Goal: Transaction & Acquisition: Purchase product/service

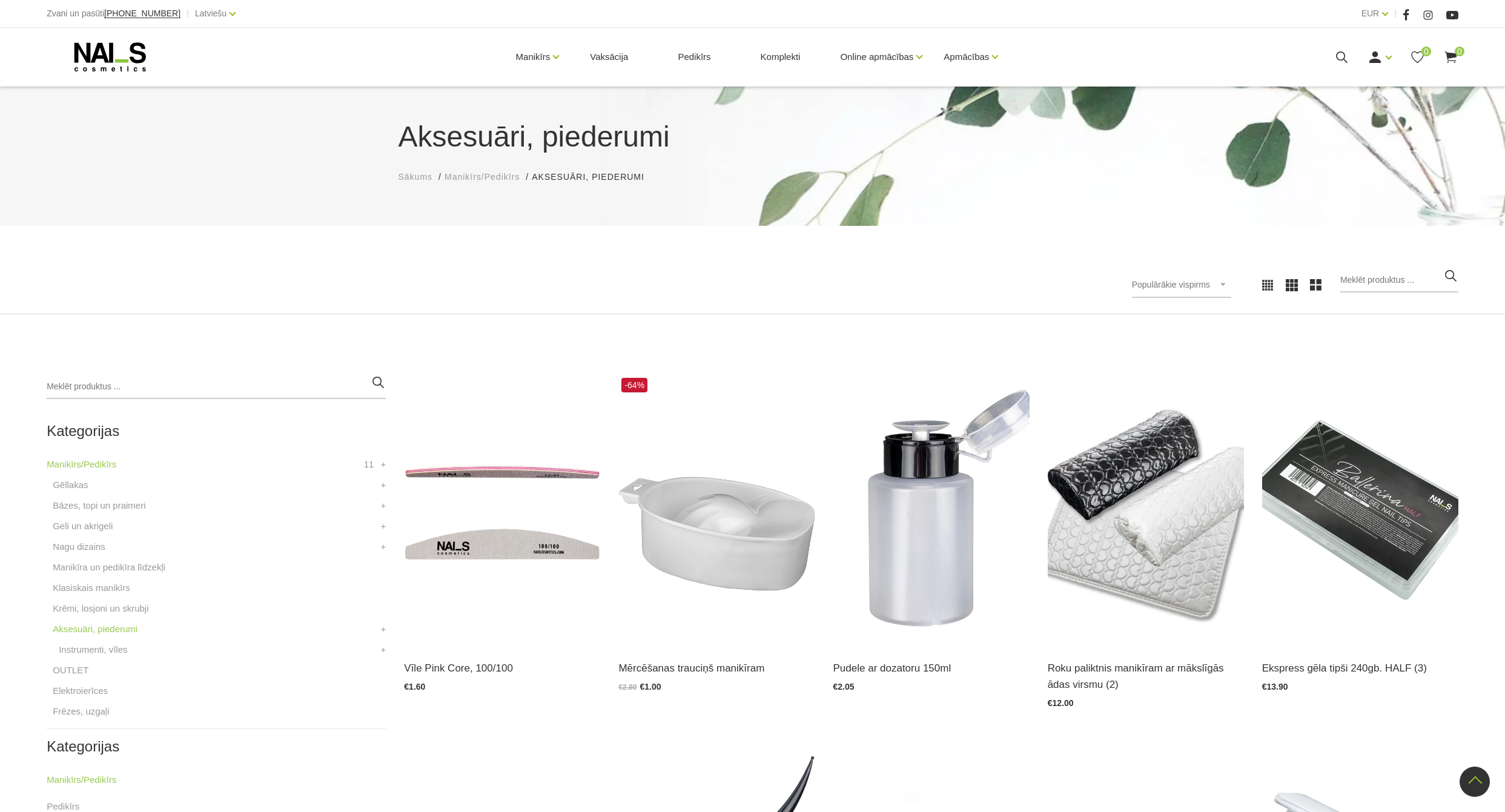
scroll to position [1156, 0]
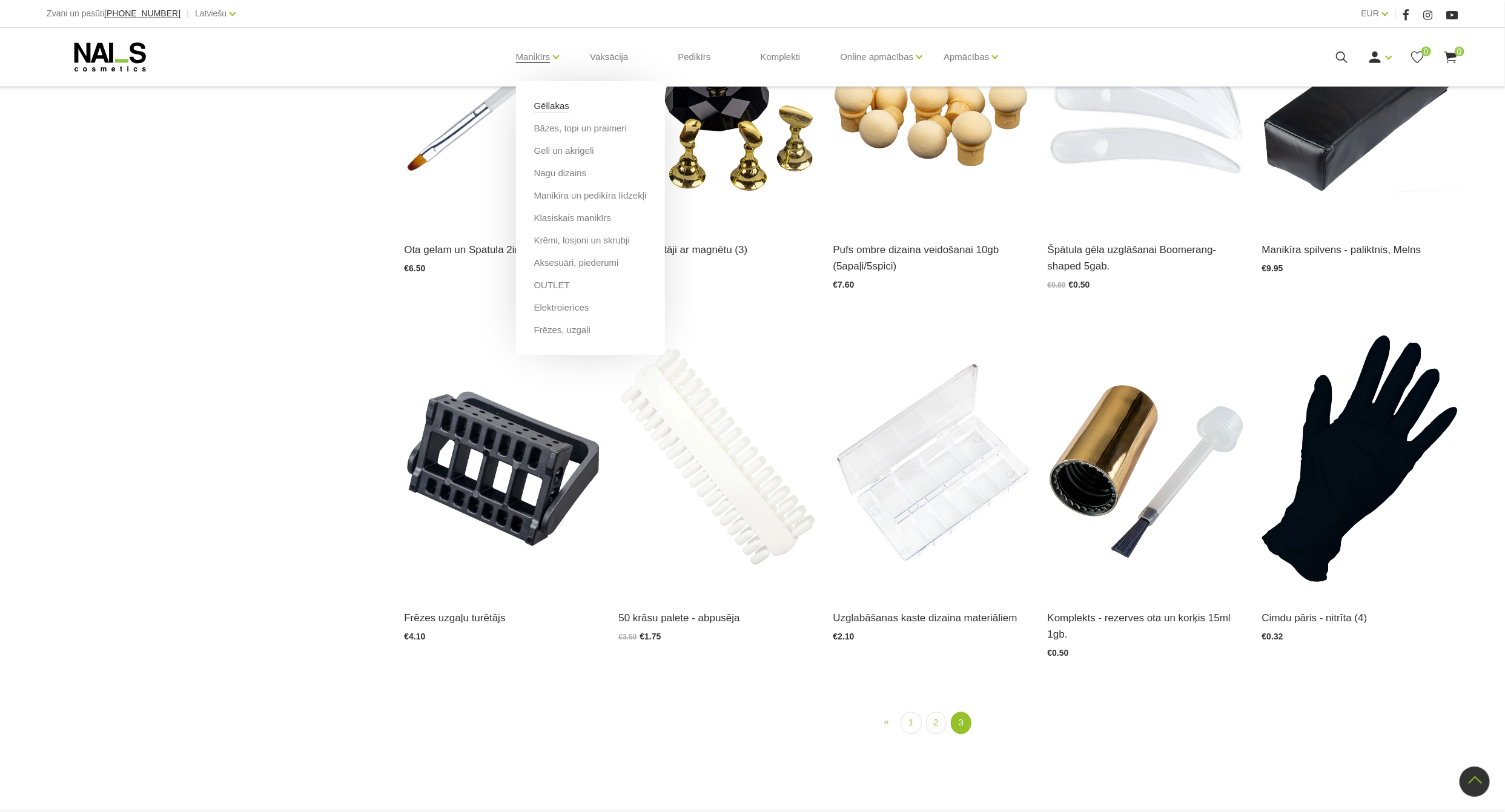
click at [545, 103] on link "Gēllakas" at bounding box center [551, 106] width 35 height 14
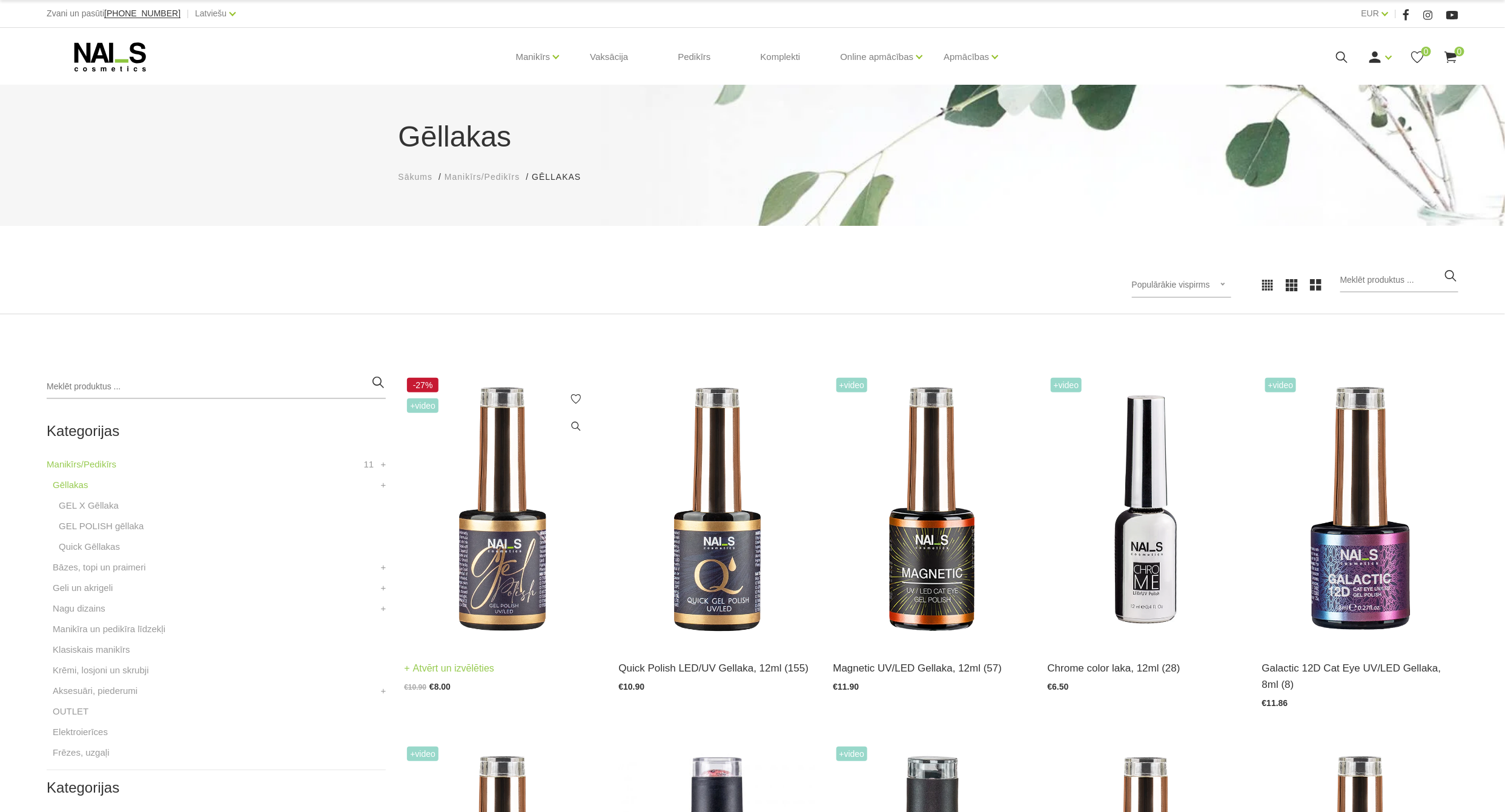
click at [494, 583] on img at bounding box center [502, 510] width 196 height 270
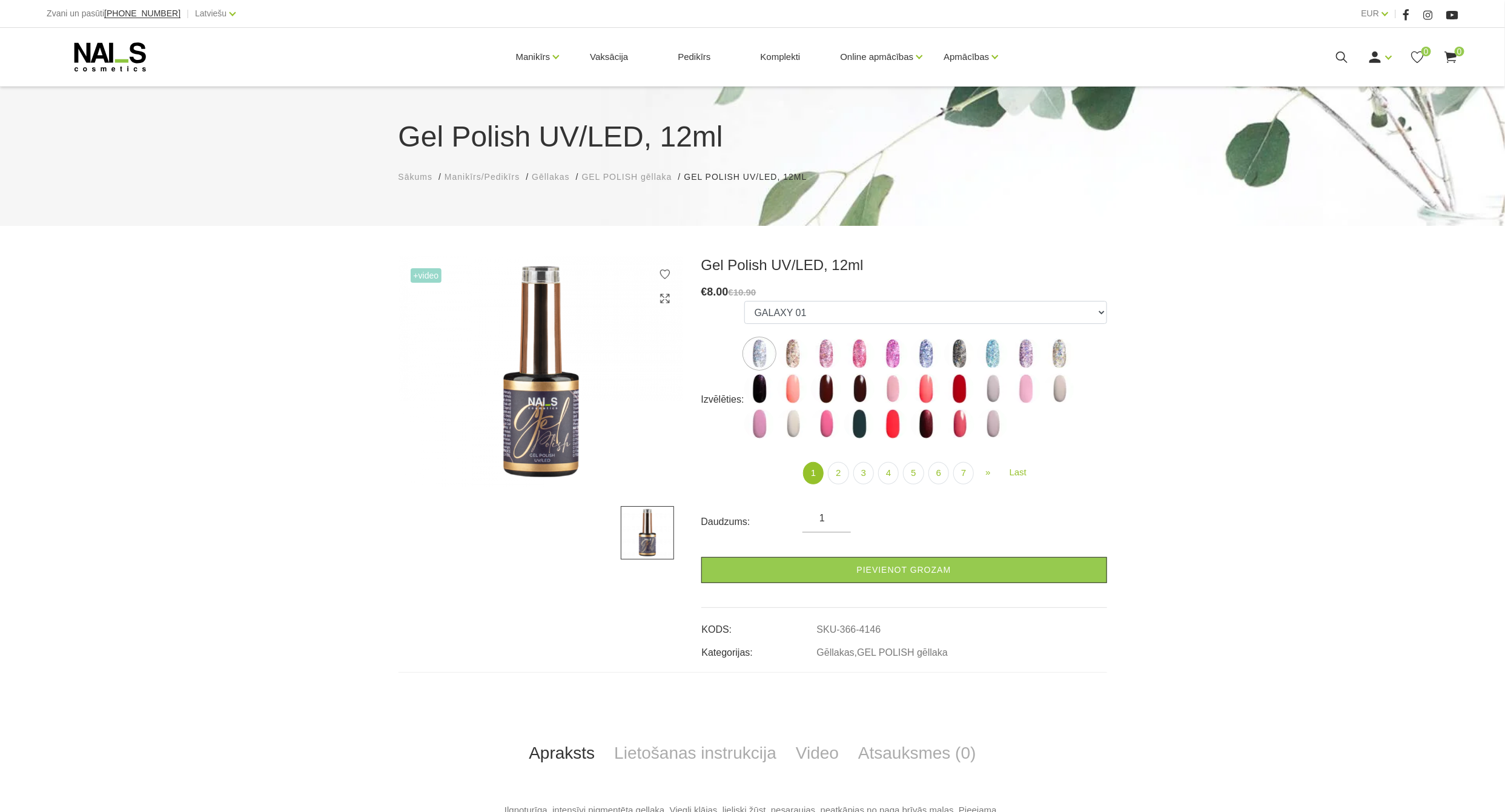
scroll to position [363, 0]
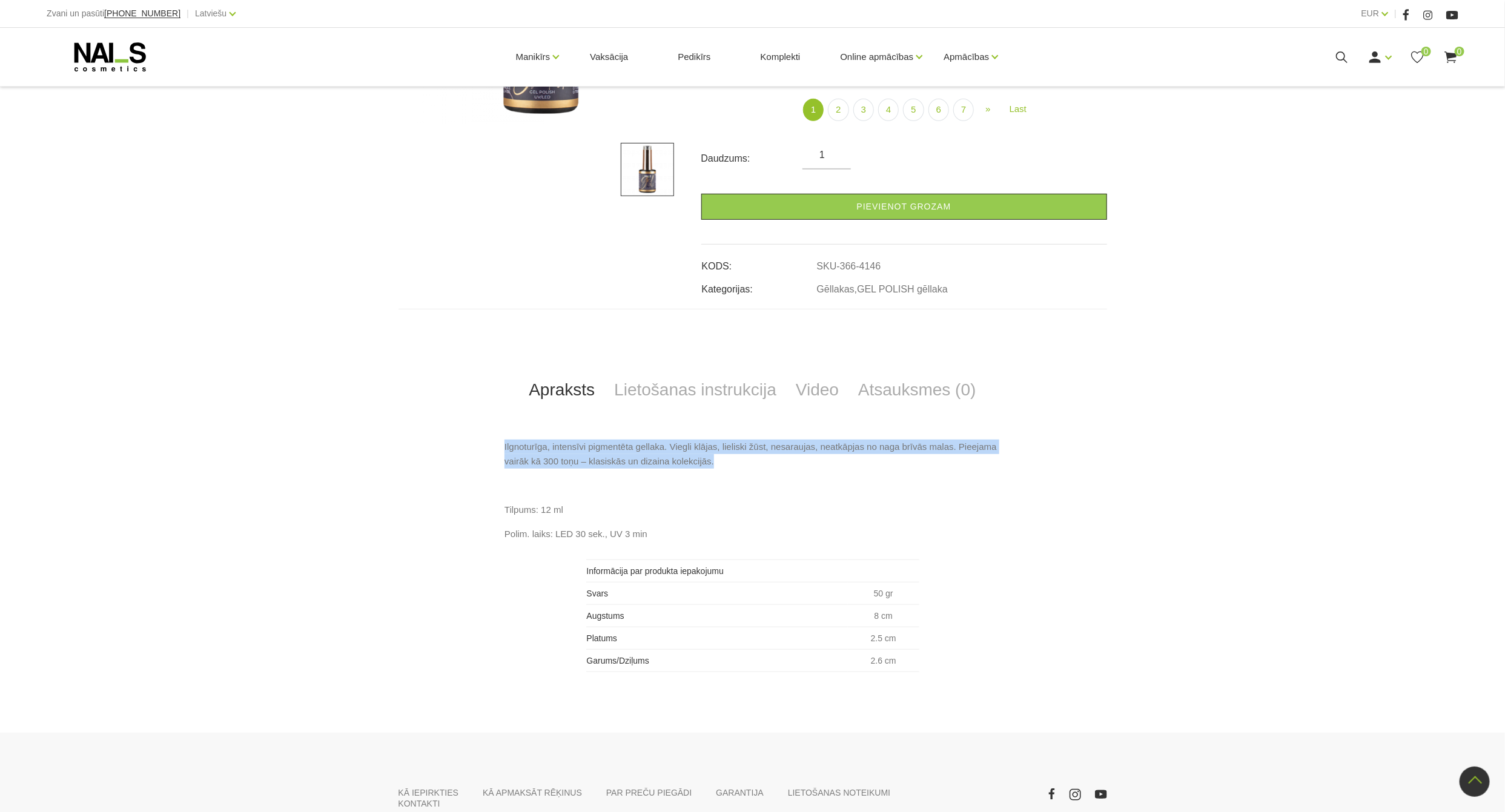
drag, startPoint x: 503, startPoint y: 447, endPoint x: 714, endPoint y: 464, distance: 211.7
click at [714, 464] on div "Ilgnoturīga, intensīvi pigmentēta gellaka. Viegli klājas, lieliski žūst, nesara…" at bounding box center [752, 556] width 709 height 233
copy p "Ilgnoturīga, intensīvi pigmentēta gellaka. Viegli klājas, lieliski žūst, nesara…"
